Goal: Task Accomplishment & Management: Complete application form

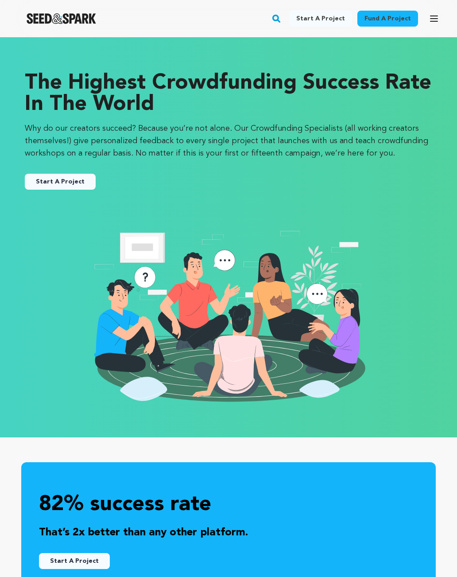
click at [331, 14] on link "Start a project" at bounding box center [320, 19] width 63 height 16
click at [52, 174] on link "Start A Project" at bounding box center [60, 182] width 71 height 16
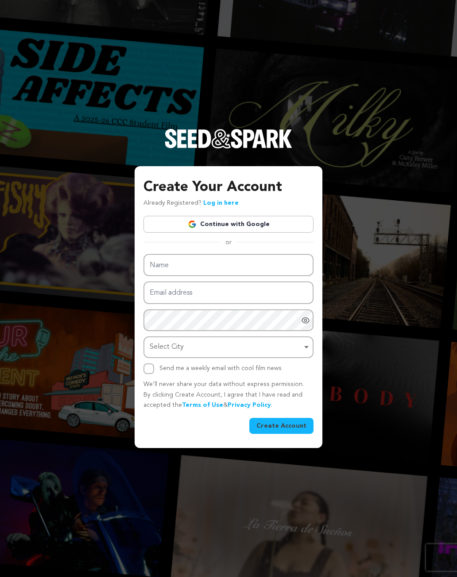
click at [241, 229] on link "Continue with Google" at bounding box center [229, 224] width 170 height 17
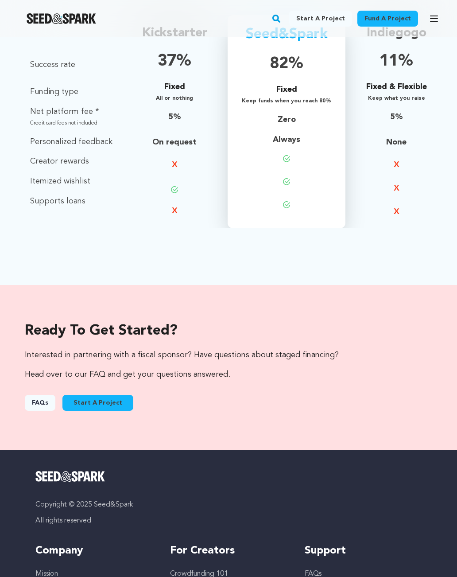
scroll to position [1012, 0]
click at [107, 398] on button "Start A Project" at bounding box center [97, 403] width 71 height 16
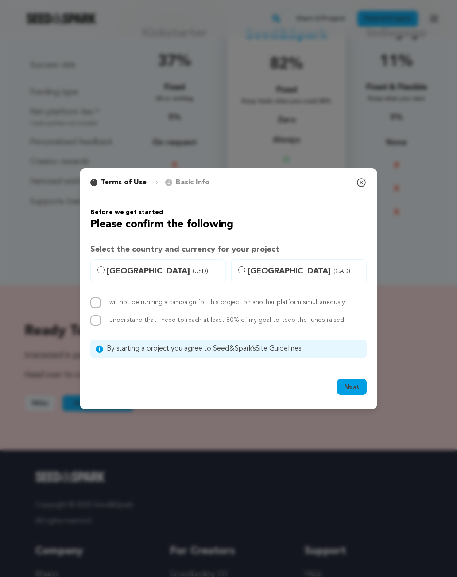
click at [107, 277] on span "[GEOGRAPHIC_DATA] (USD)" at bounding box center [163, 271] width 113 height 12
click at [105, 273] on input "[GEOGRAPHIC_DATA] (USD)" at bounding box center [100, 269] width 7 height 7
radio input "true"
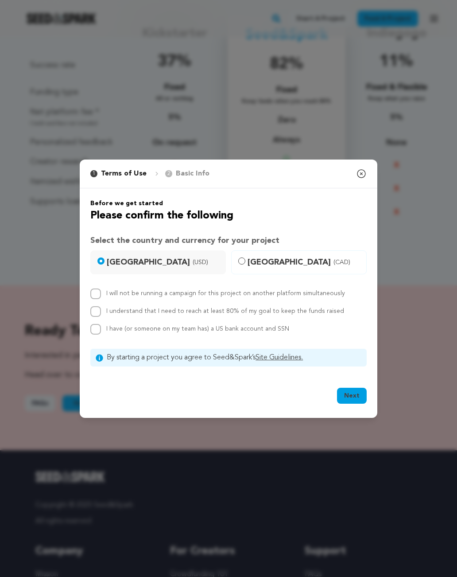
click at [99, 298] on input "I will not be running a campaign for this project on another platform simultane…" at bounding box center [95, 293] width 11 height 11
checkbox input "true"
click at [97, 317] on input "I understand that I need to reach at least 80% of my goal to keep the funds rai…" at bounding box center [95, 311] width 11 height 11
checkbox input "true"
click at [98, 331] on input "I have (or someone on my team has) a US bank account and SSN" at bounding box center [95, 329] width 11 height 11
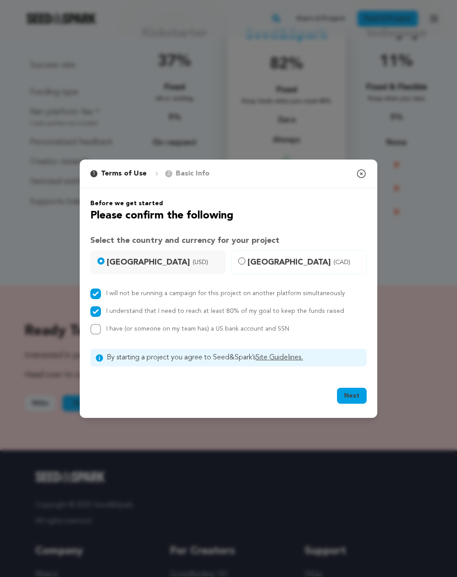
checkbox input "true"
click at [350, 404] on button "Next" at bounding box center [352, 396] width 30 height 16
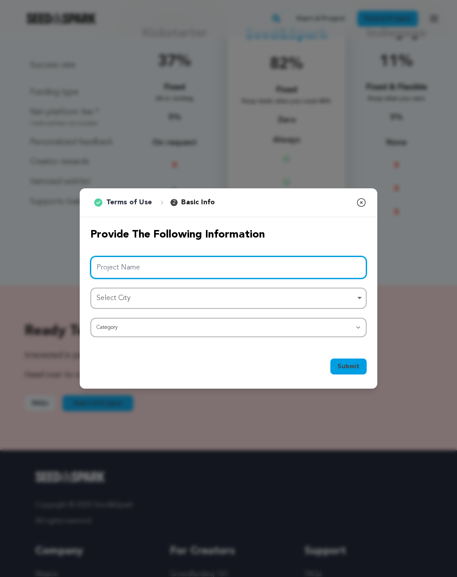
click at [199, 272] on input "Project Name" at bounding box center [228, 267] width 276 height 23
click at [356, 303] on div "Select City Remove item" at bounding box center [229, 298] width 268 height 16
type input "Hampton Cubcast"
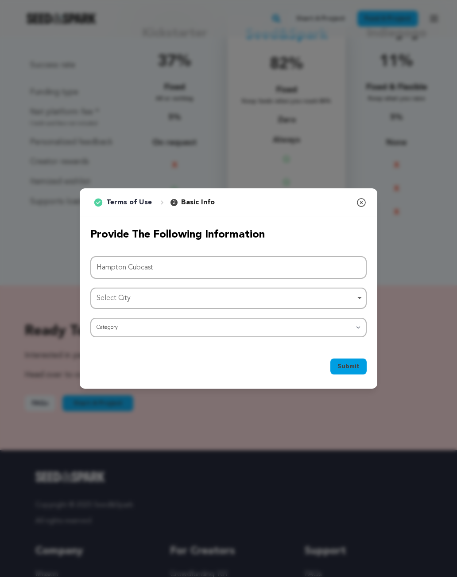
click at [230, 305] on div "Select City Remove item" at bounding box center [226, 298] width 259 height 13
click at [155, 303] on div "Select City Remove item" at bounding box center [226, 298] width 259 height 13
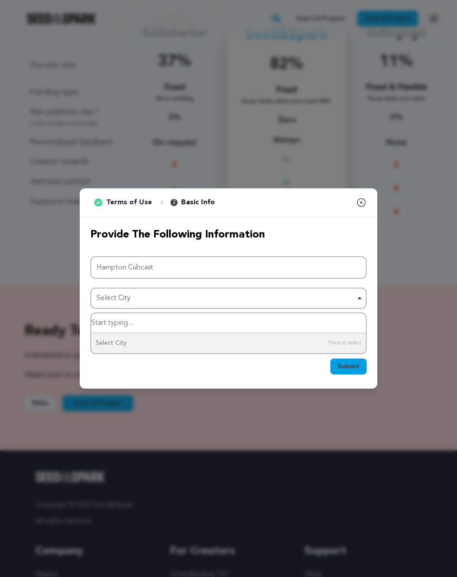
click at [181, 333] on input "Select City" at bounding box center [228, 323] width 275 height 20
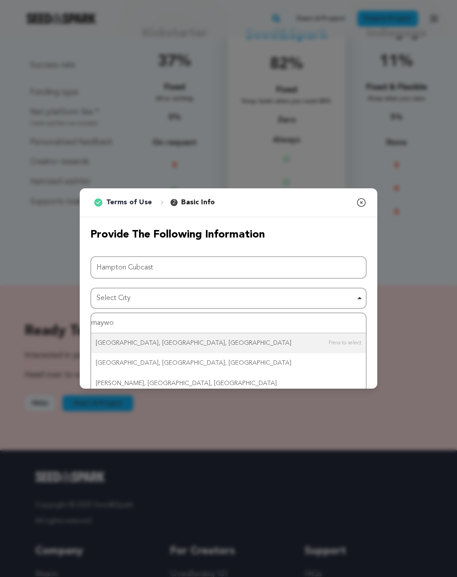
type input "maywoo"
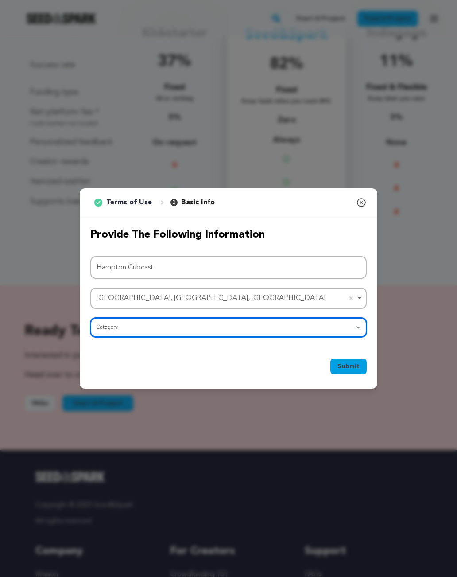
click at [350, 332] on select "Category Film Feature Film Short Series Film Festival Company Music Video VR Ex…" at bounding box center [228, 327] width 276 height 19
select select "10893"
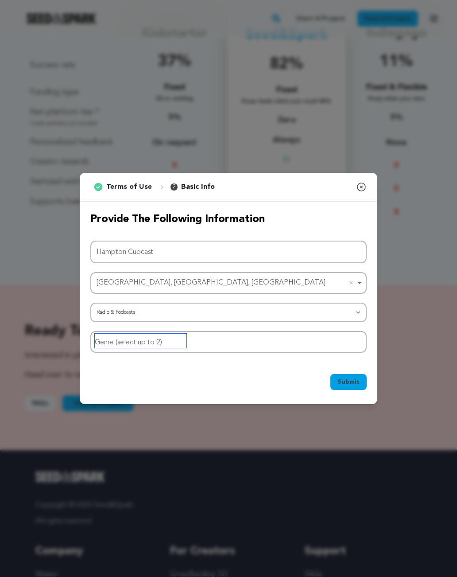
click at [331, 343] on div at bounding box center [228, 342] width 276 height 22
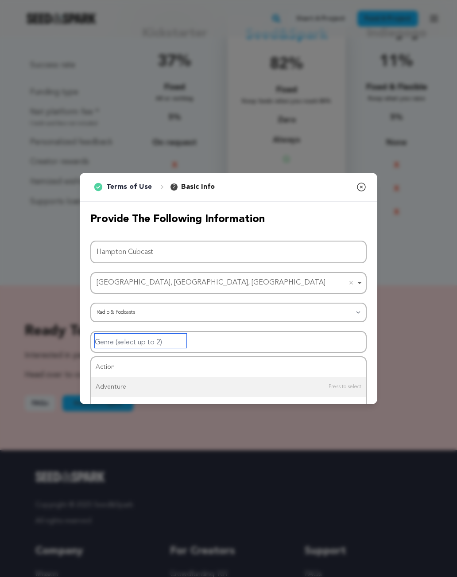
click at [168, 348] on input "Genre (select up to 2)" at bounding box center [141, 341] width 92 height 14
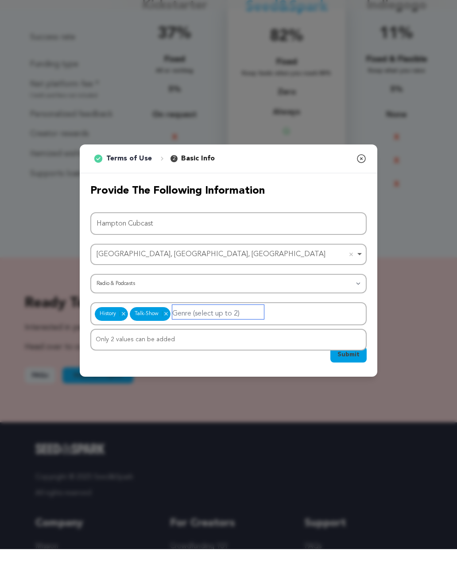
scroll to position [0, 0]
click at [241, 358] on div "Only 2 values can be added" at bounding box center [228, 368] width 275 height 20
click at [287, 358] on div "Only 2 values can be added" at bounding box center [228, 368] width 275 height 20
click at [173, 358] on div "Only 2 values can be added" at bounding box center [228, 368] width 275 height 20
click at [296, 358] on div "Only 2 values can be added" at bounding box center [228, 368] width 275 height 20
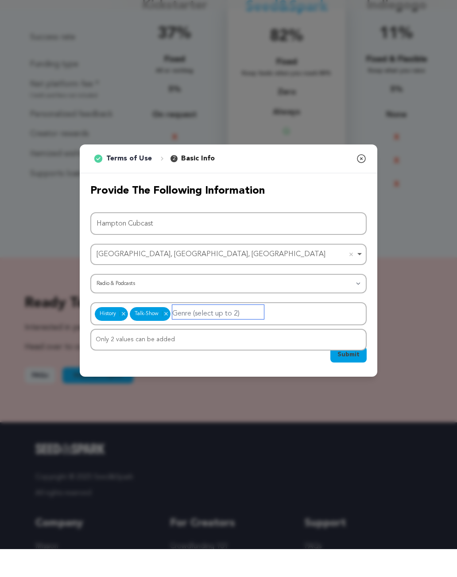
click at [126, 358] on div "Only 2 values can be added" at bounding box center [228, 368] width 275 height 20
click at [356, 378] on span "Submit" at bounding box center [349, 382] width 22 height 9
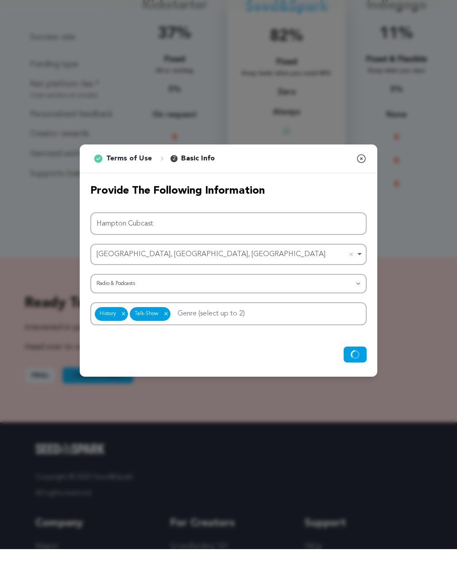
scroll to position [1039, 0]
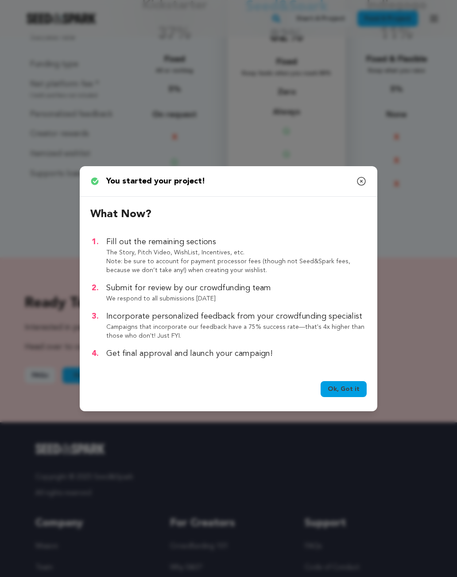
click at [349, 397] on link "Ok, Got it" at bounding box center [344, 389] width 46 height 16
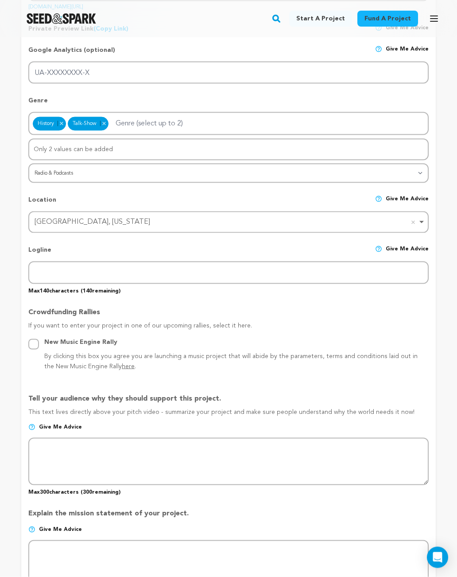
scroll to position [261, 0]
click at [385, 190] on div "Location Give me advice [GEOGRAPHIC_DATA], [US_STATE] [GEOGRAPHIC_DATA], [US_ST…" at bounding box center [228, 209] width 401 height 45
click at [382, 148] on img at bounding box center [378, 150] width 7 height 7
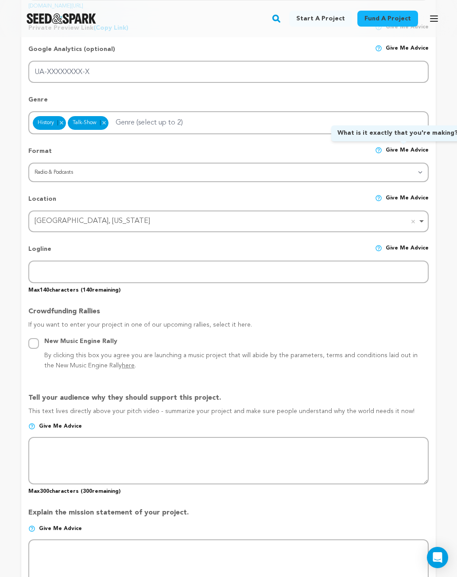
click at [382, 249] on img at bounding box center [378, 248] width 7 height 7
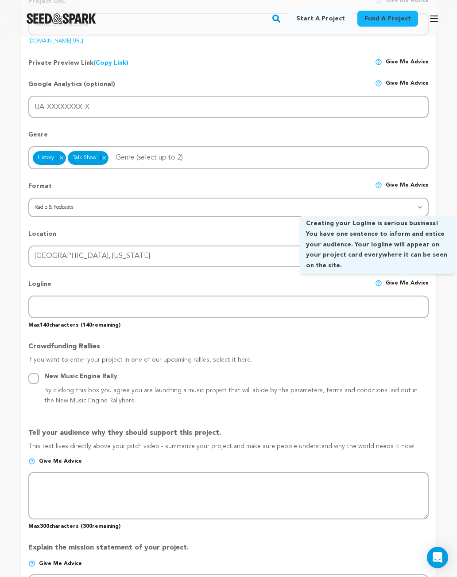
scroll to position [226, 0]
